Goal: Transaction & Acquisition: Download file/media

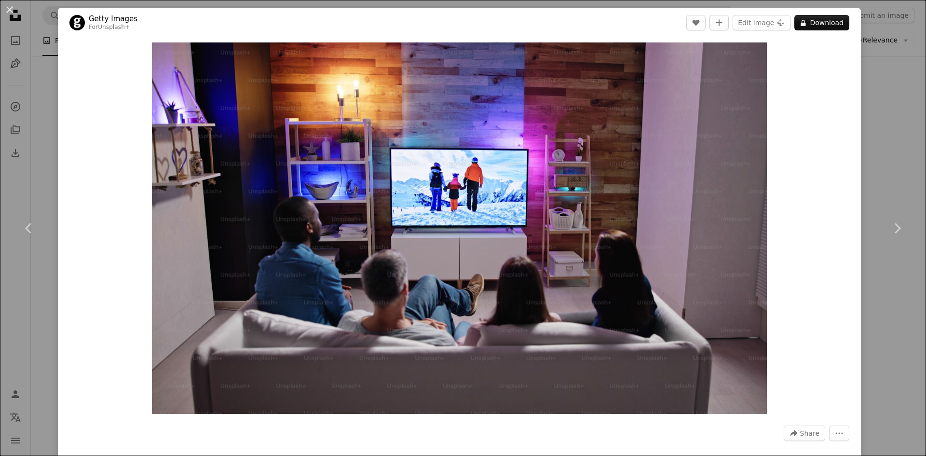
scroll to position [772, 0]
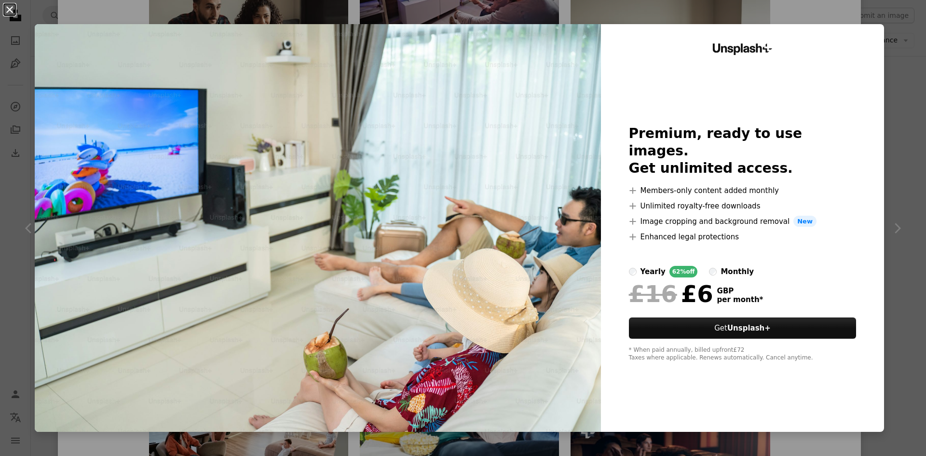
click at [11, 10] on button "An X shape" at bounding box center [10, 10] width 12 height 12
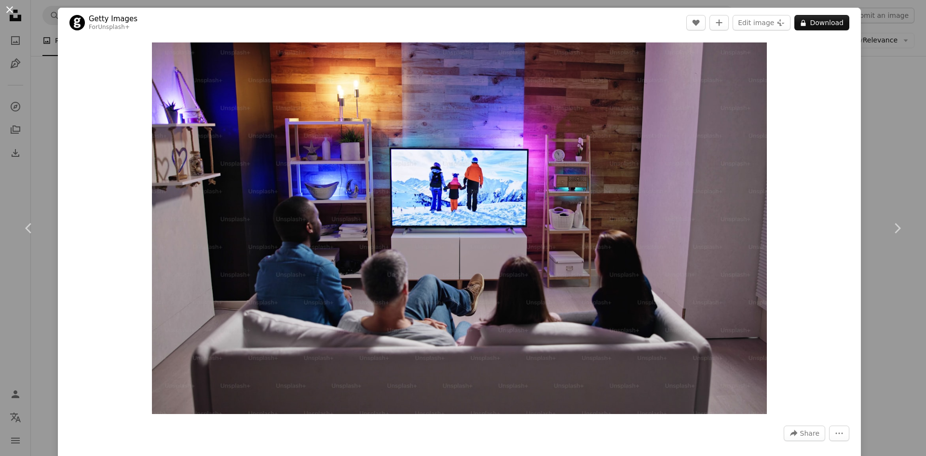
click at [8, 10] on button "An X shape" at bounding box center [10, 10] width 12 height 12
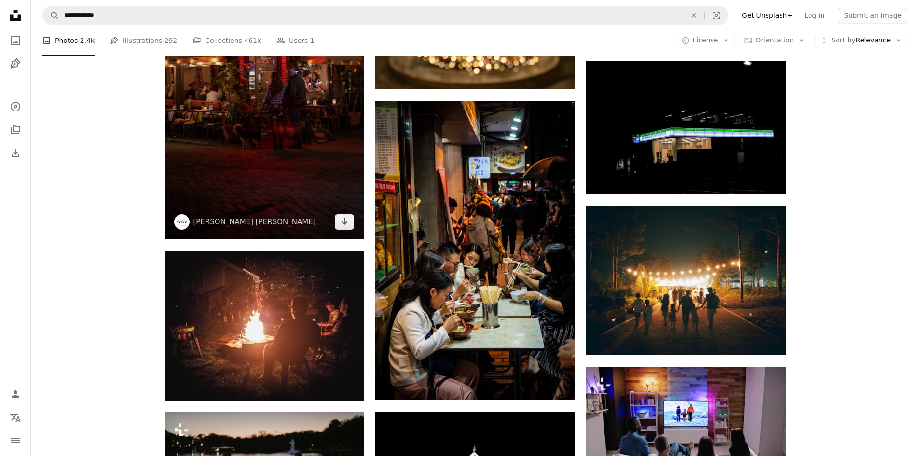
scroll to position [386, 0]
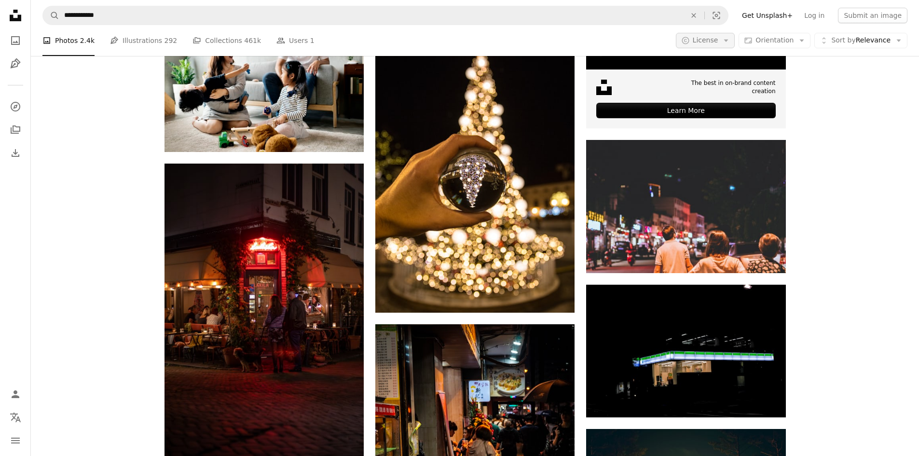
click at [730, 40] on icon "Arrow down" at bounding box center [726, 40] width 9 height 9
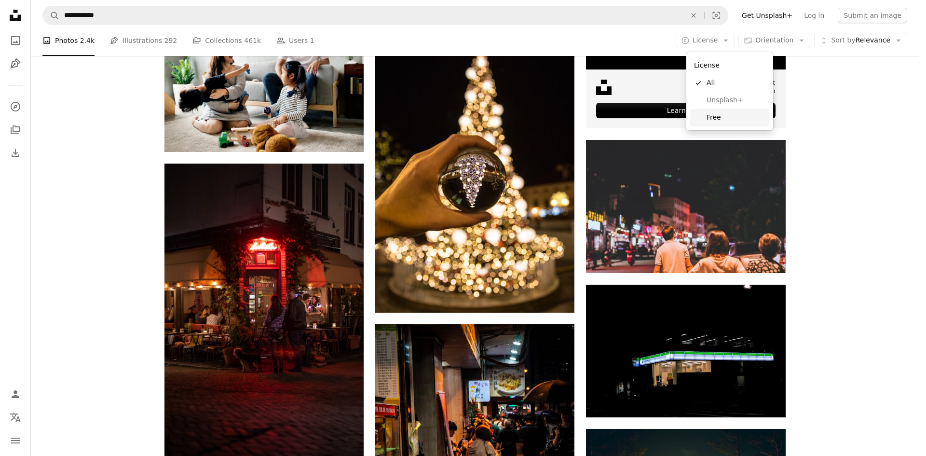
click at [713, 116] on span "Free" at bounding box center [736, 118] width 59 height 10
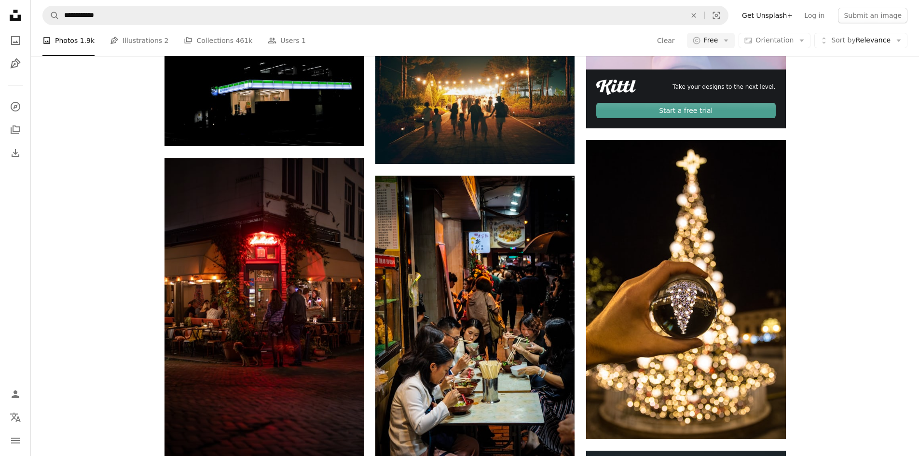
scroll to position [1688, 0]
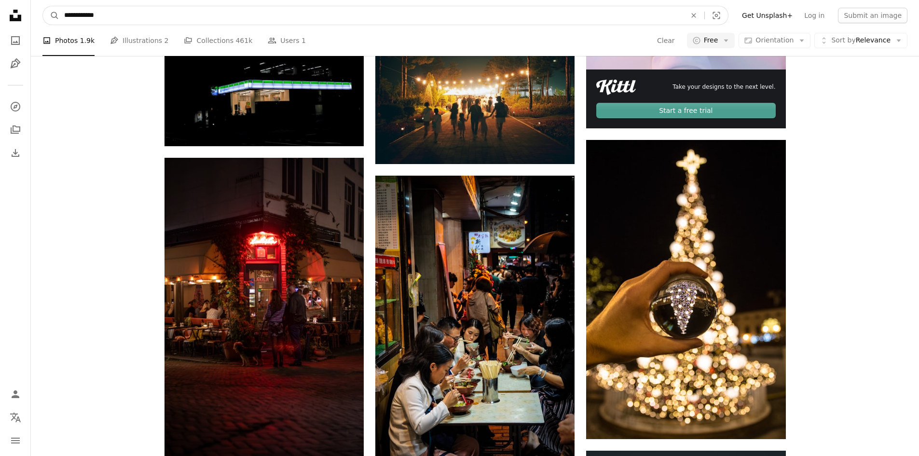
click at [95, 14] on input "**********" at bounding box center [371, 15] width 624 height 18
type input "*********"
click at [43, 6] on button "A magnifying glass" at bounding box center [51, 15] width 16 height 18
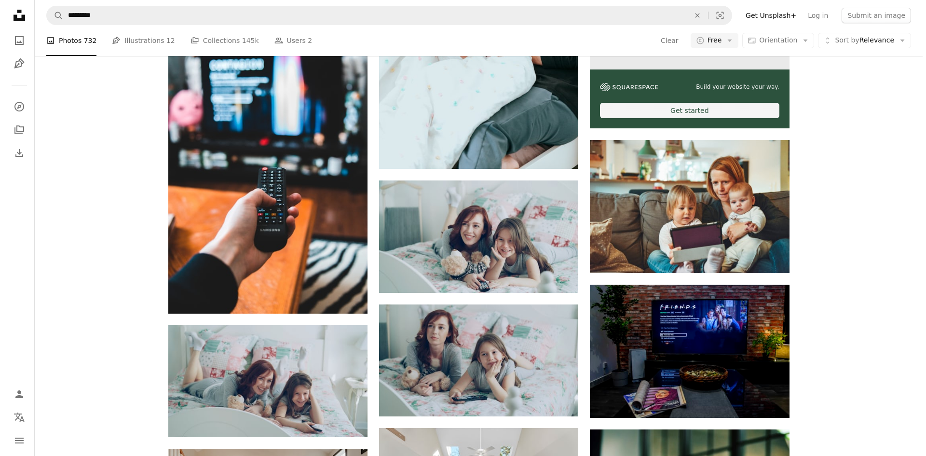
scroll to position [289, 0]
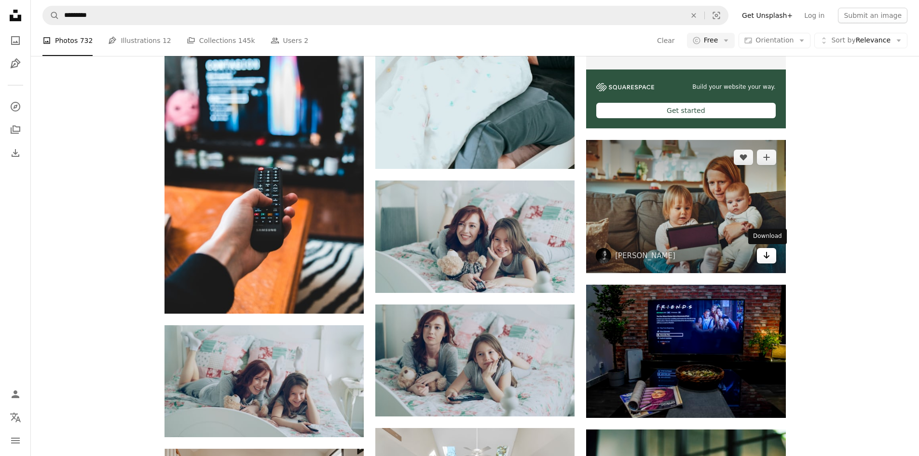
click at [765, 261] on icon "Arrow pointing down" at bounding box center [767, 255] width 8 height 12
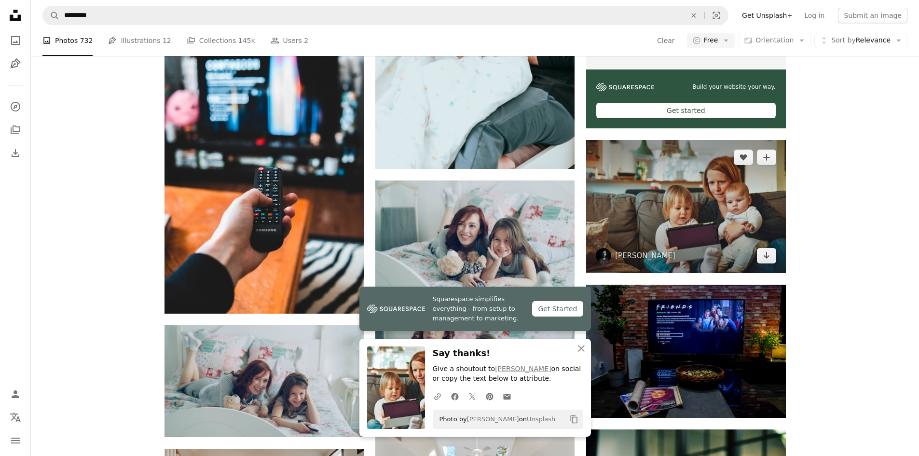
click at [699, 273] on img at bounding box center [685, 206] width 199 height 133
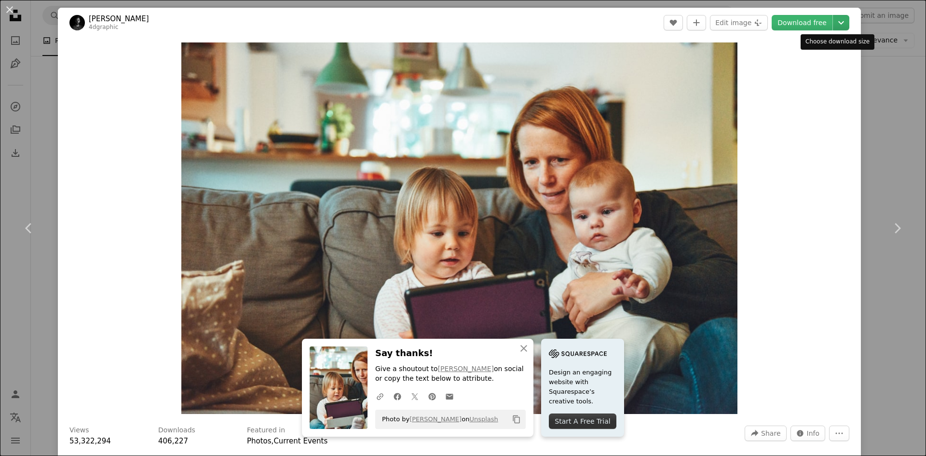
click at [834, 25] on icon "Chevron down" at bounding box center [841, 23] width 15 height 12
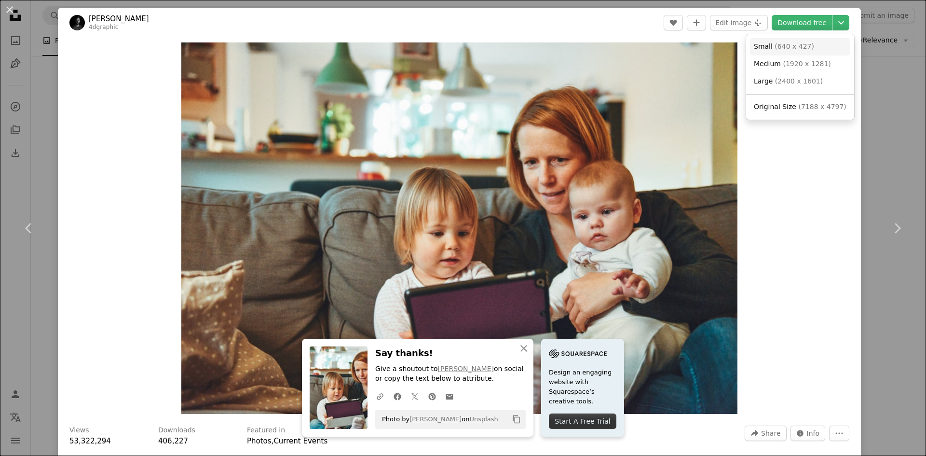
click at [804, 42] on span "( 640 x 427 )" at bounding box center [795, 46] width 40 height 8
